Goal: Task Accomplishment & Management: Use online tool/utility

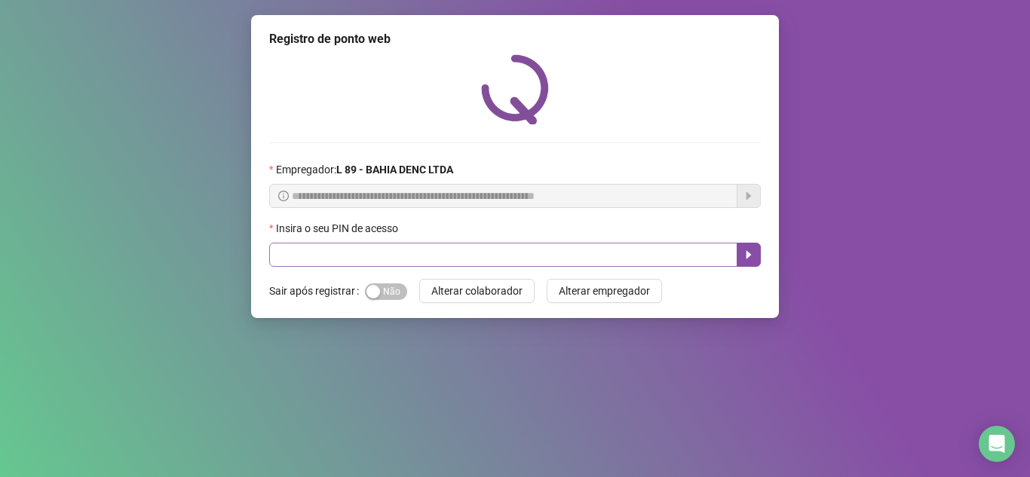
drag, startPoint x: 385, startPoint y: 290, endPoint x: 427, endPoint y: 246, distance: 60.3
click at [391, 287] on span "Sim Não" at bounding box center [386, 292] width 42 height 17
click at [434, 250] on input "text" at bounding box center [503, 255] width 468 height 24
type input "*****"
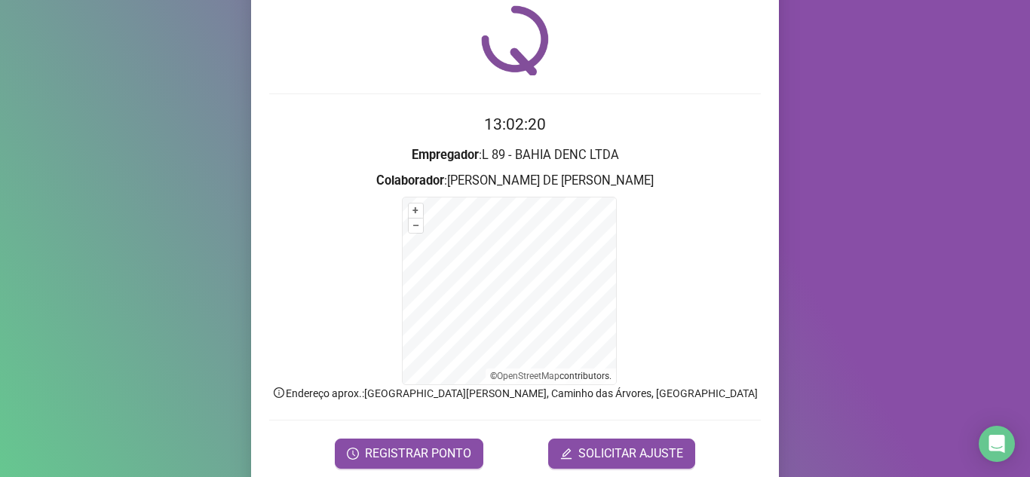
scroll to position [107, 0]
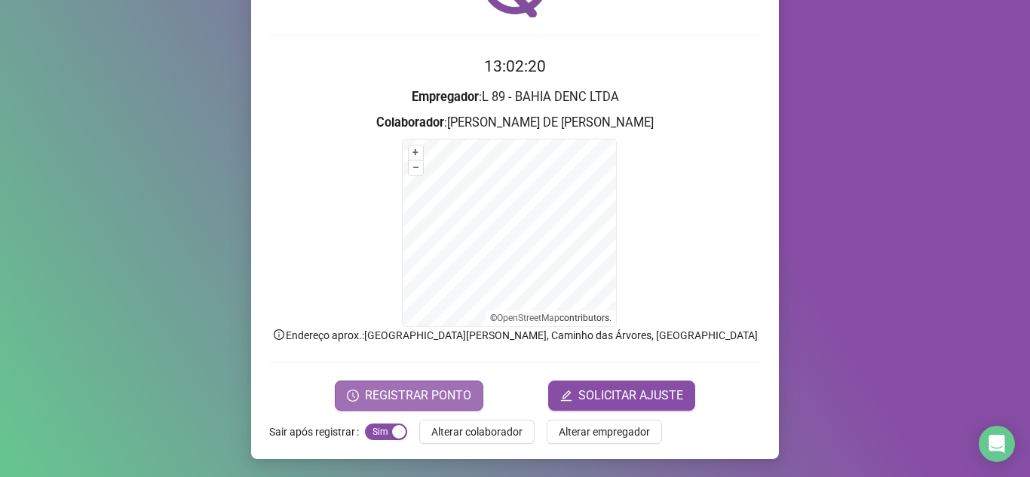
click at [399, 390] on span "REGISTRAR PONTO" at bounding box center [418, 396] width 106 height 18
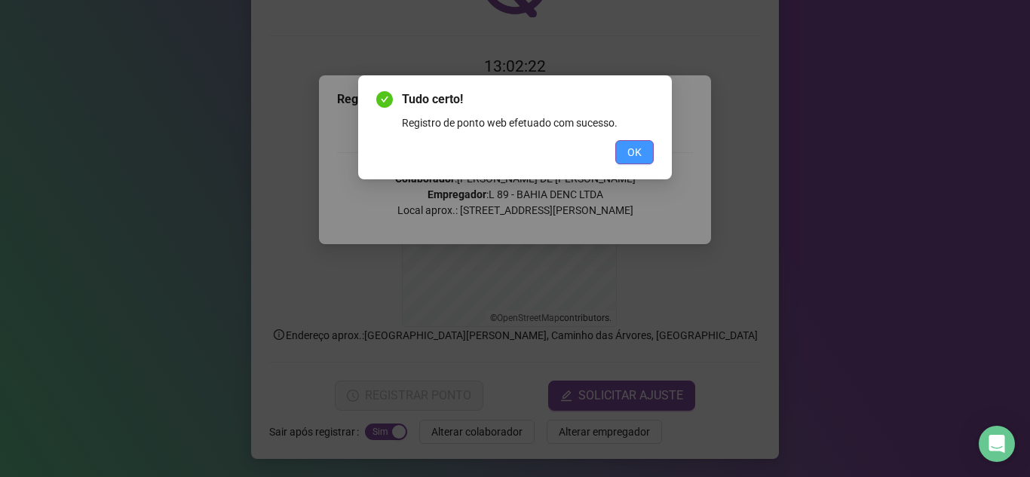
click at [632, 149] on span "OK" at bounding box center [635, 152] width 14 height 17
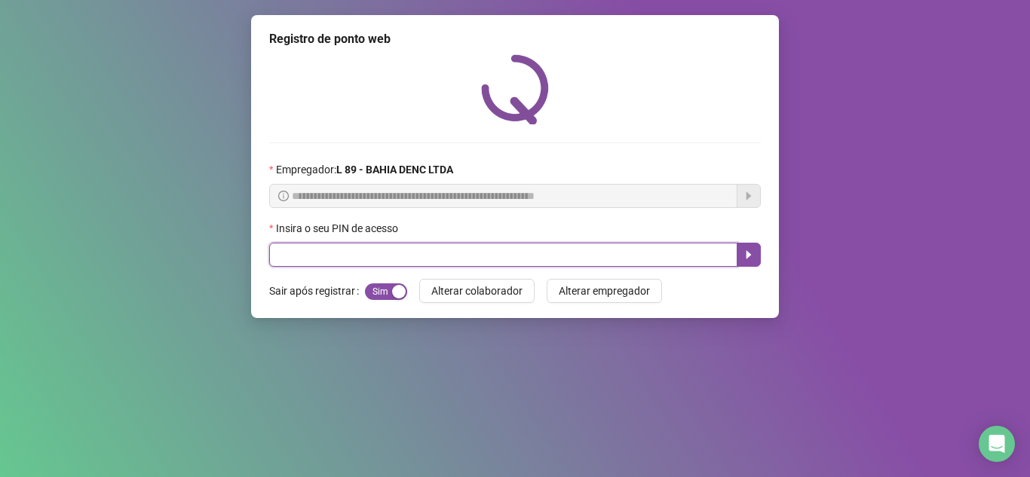
click at [355, 259] on input "text" at bounding box center [503, 255] width 468 height 24
type input "*****"
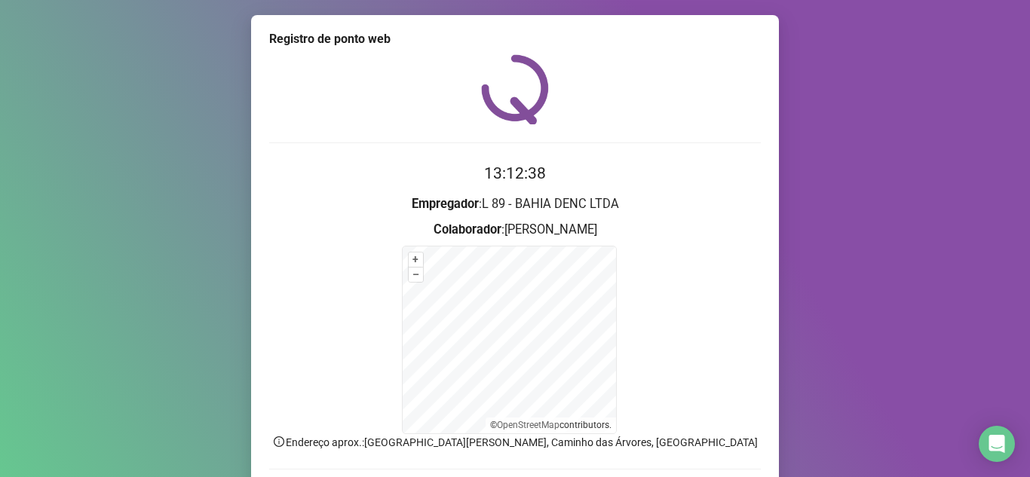
scroll to position [107, 0]
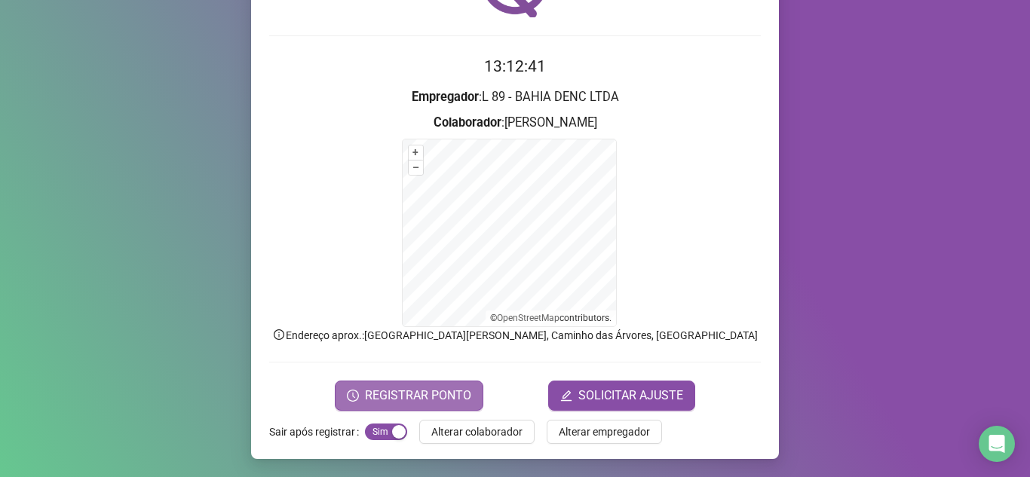
click at [391, 398] on span "REGISTRAR PONTO" at bounding box center [418, 396] width 106 height 18
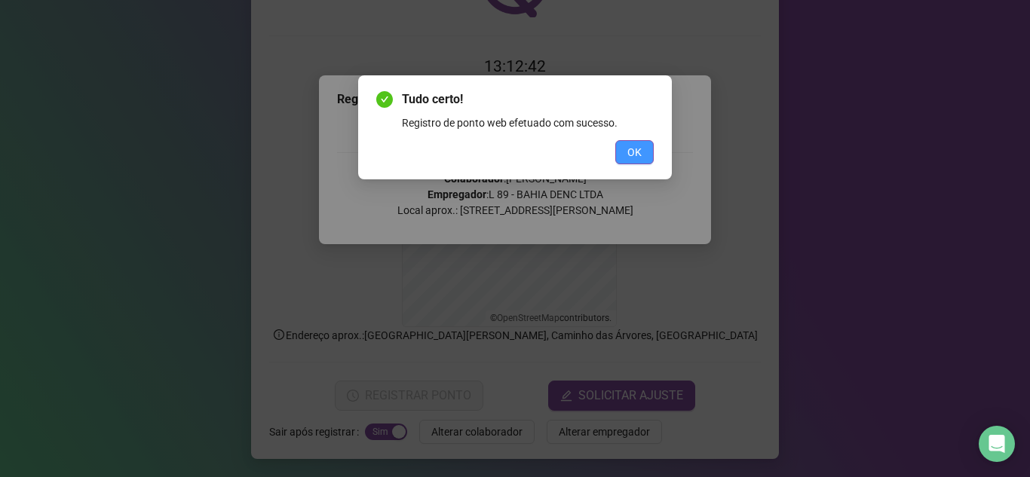
click at [639, 149] on span "OK" at bounding box center [635, 152] width 14 height 17
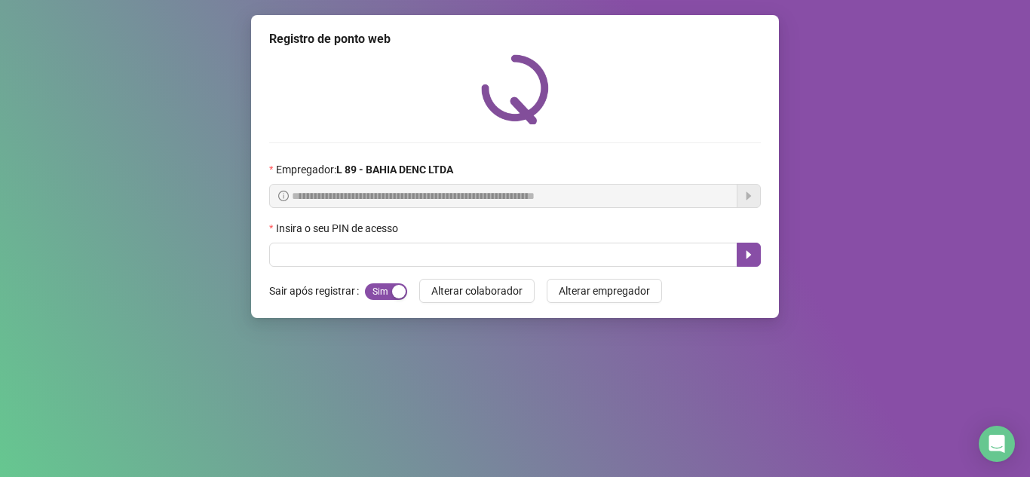
scroll to position [0, 0]
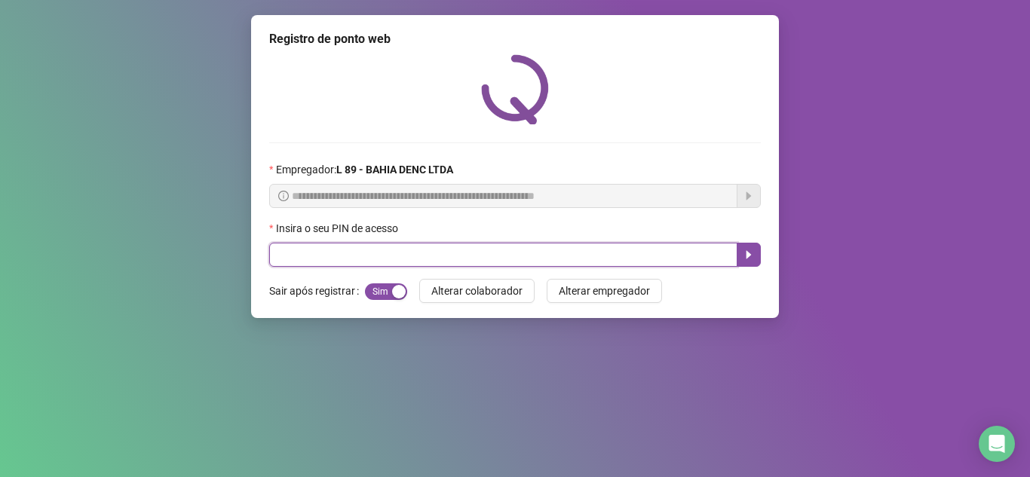
click at [301, 261] on input "text" at bounding box center [503, 255] width 468 height 24
type input "*****"
click at [751, 253] on icon "caret-right" at bounding box center [749, 255] width 12 height 12
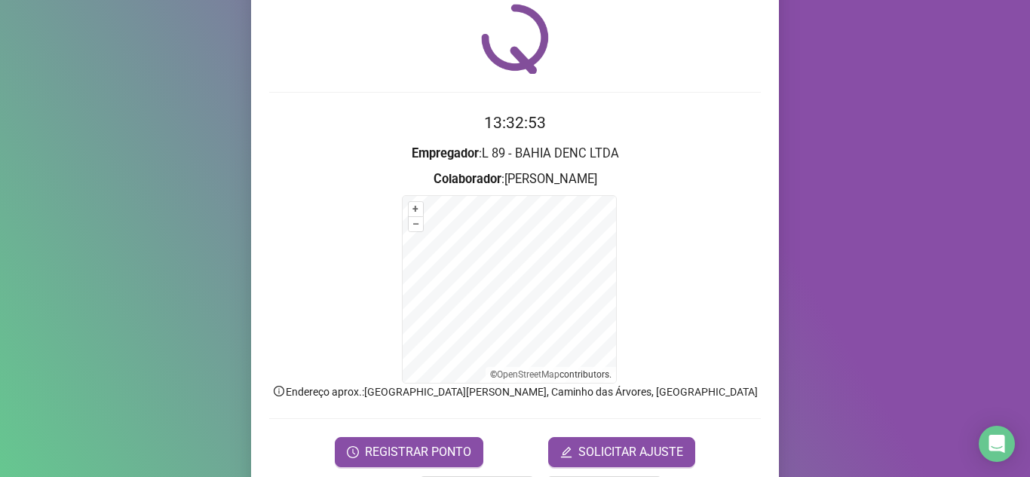
scroll to position [107, 0]
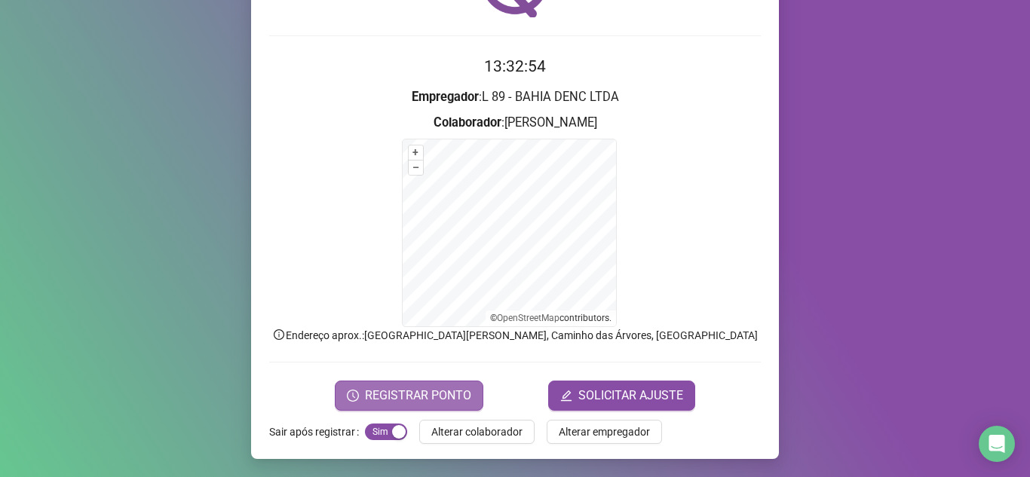
click at [388, 395] on span "REGISTRAR PONTO" at bounding box center [418, 396] width 106 height 18
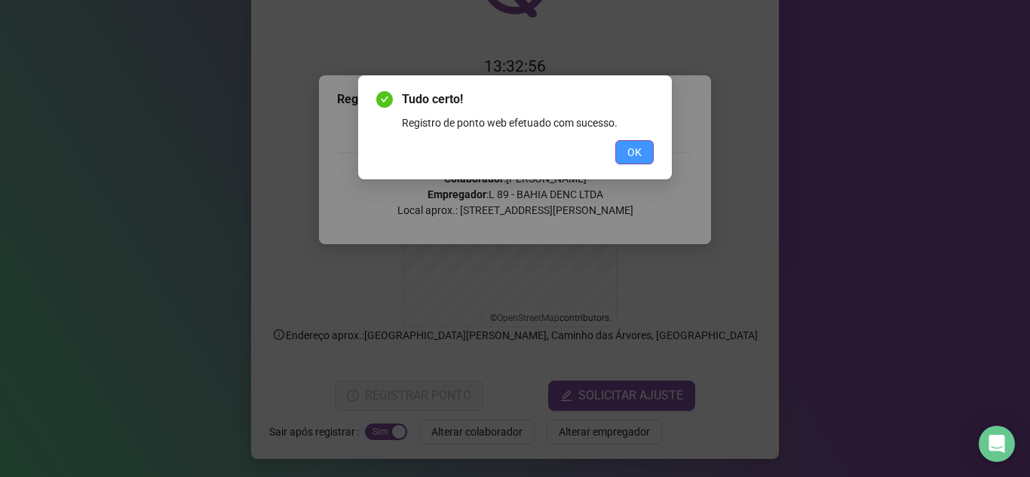
click at [630, 149] on button "OK" at bounding box center [634, 152] width 38 height 24
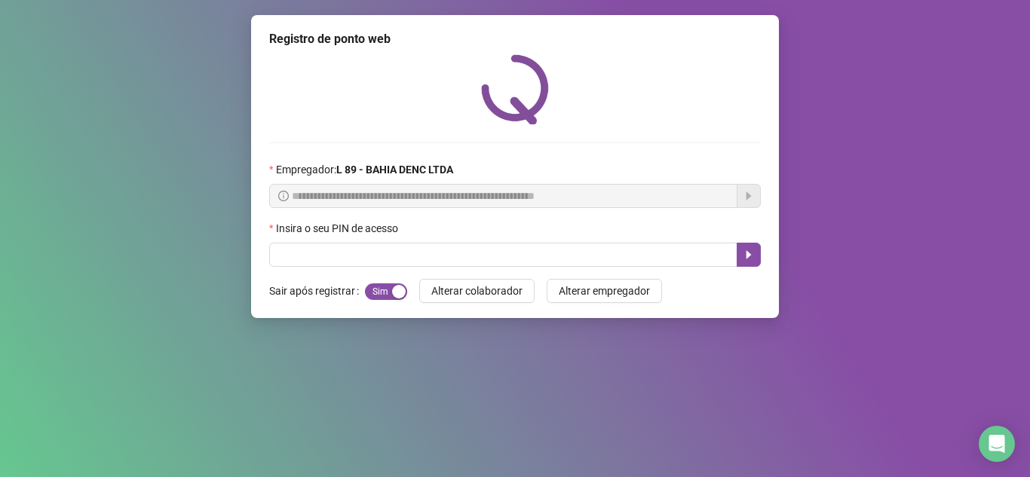
scroll to position [0, 0]
